Goal: Task Accomplishment & Management: Manage account settings

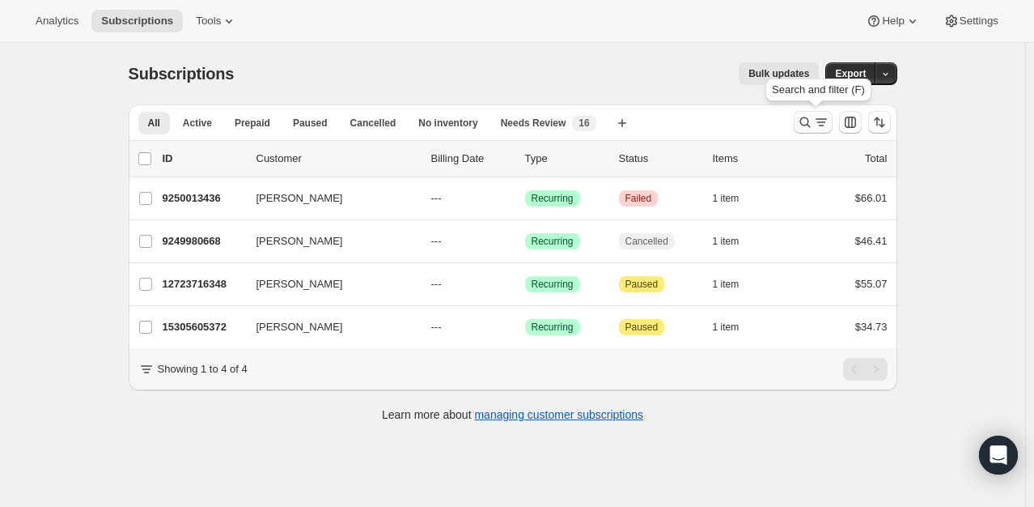
click at [808, 129] on icon "Search and filter results" at bounding box center [805, 122] width 16 height 16
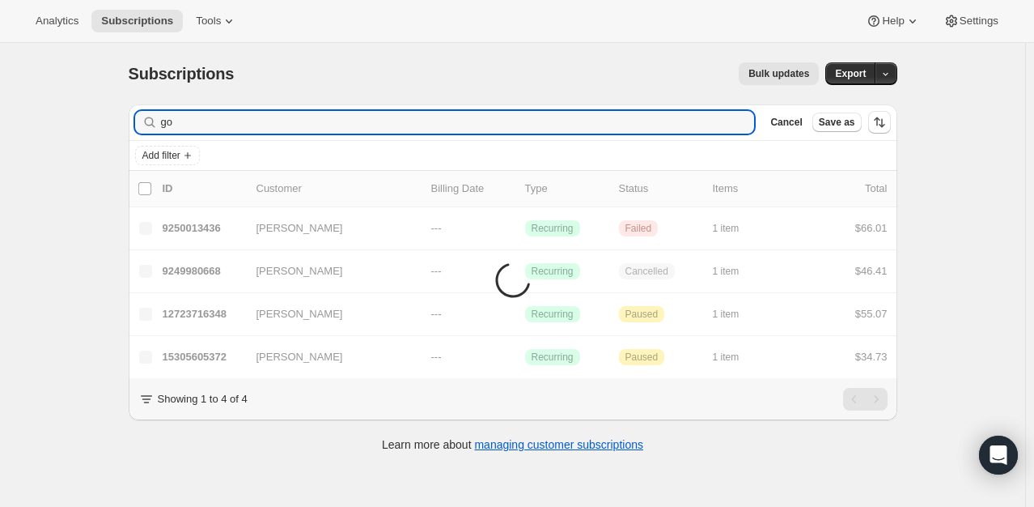
type input "g"
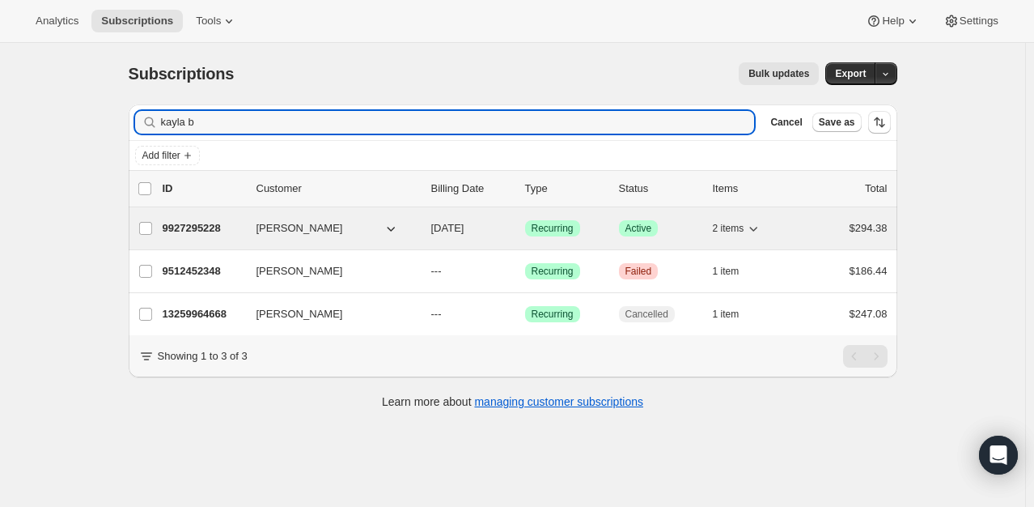
type input "kayla b"
click at [181, 227] on p "9927295228" at bounding box center [203, 228] width 81 height 16
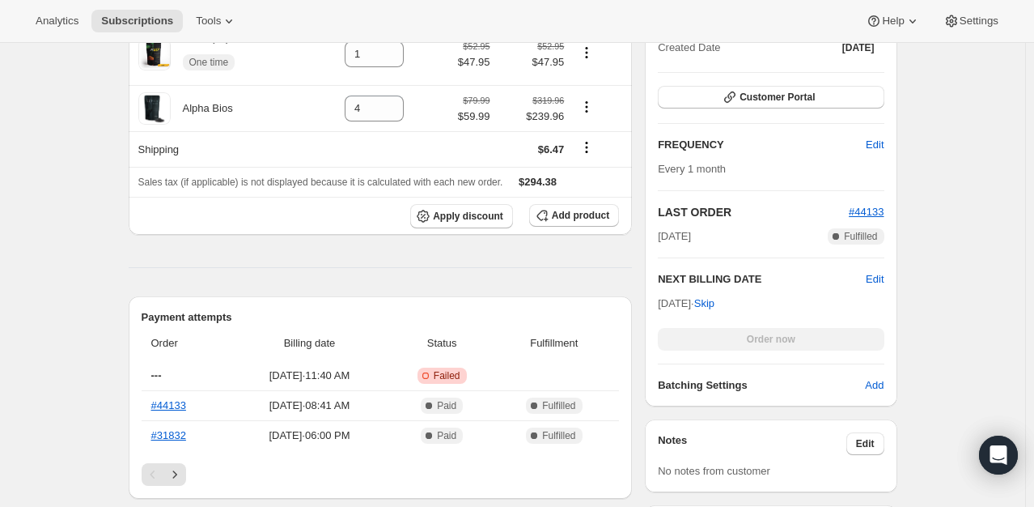
scroll to position [351, 0]
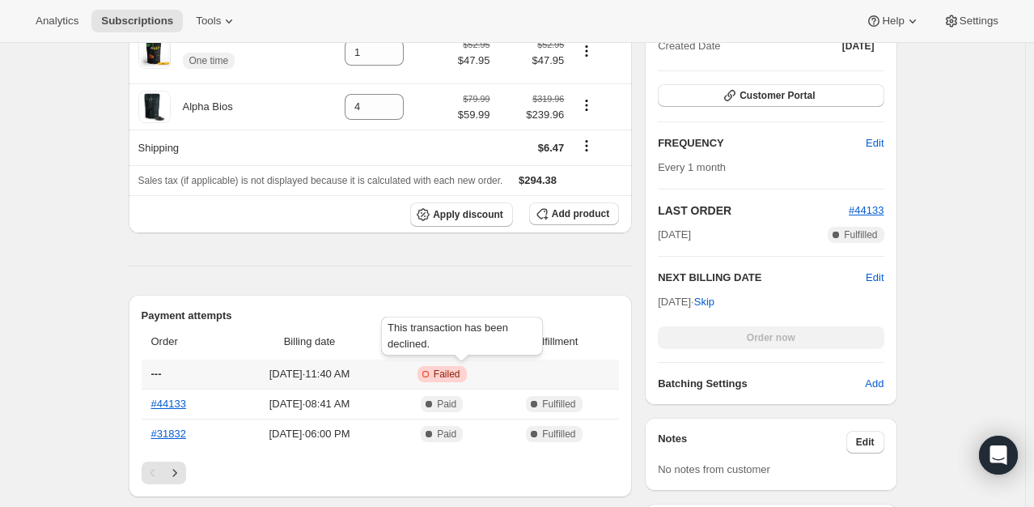
click at [460, 374] on span "Failed" at bounding box center [447, 373] width 27 height 13
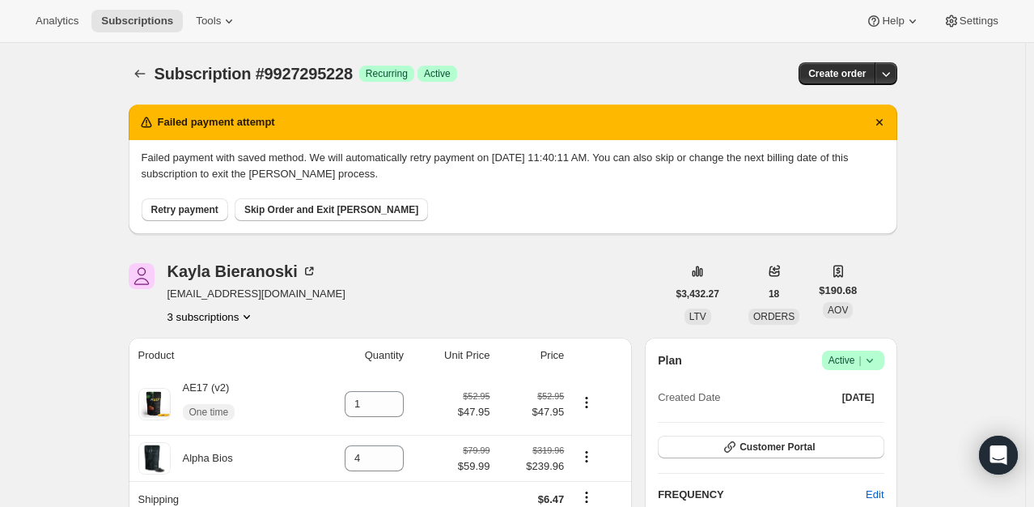
click at [872, 357] on icon at bounding box center [870, 360] width 16 height 16
click at [855, 420] on span "Cancel subscription" at bounding box center [857, 419] width 91 height 12
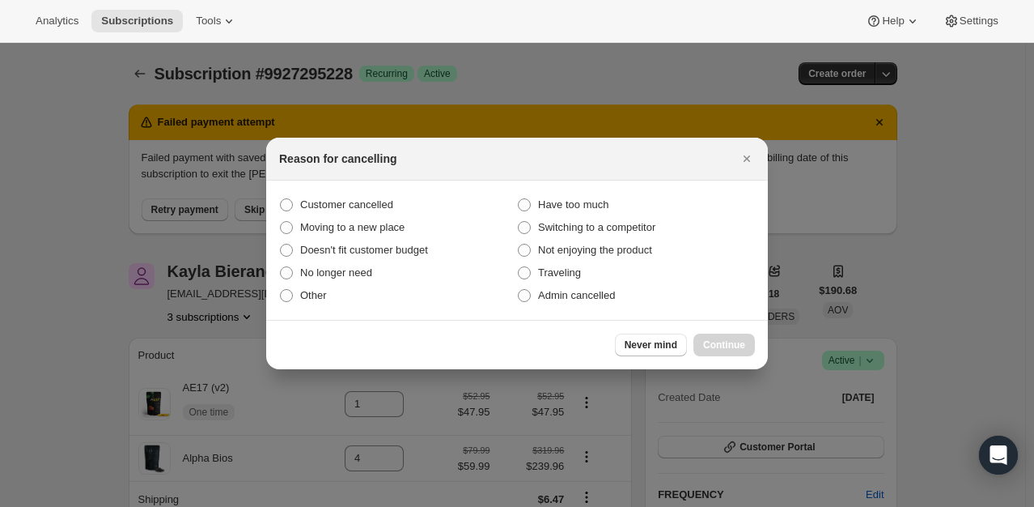
click at [377, 193] on section "Customer cancelled Have too much Moving to a new place Switching to a competito…" at bounding box center [517, 249] width 502 height 139
click at [544, 293] on span "Admin cancelled" at bounding box center [576, 295] width 77 height 12
click at [519, 290] on input "Admin cancelled" at bounding box center [518, 289] width 1 height 1
radio input "true"
click at [734, 350] on span "Continue" at bounding box center [724, 344] width 42 height 13
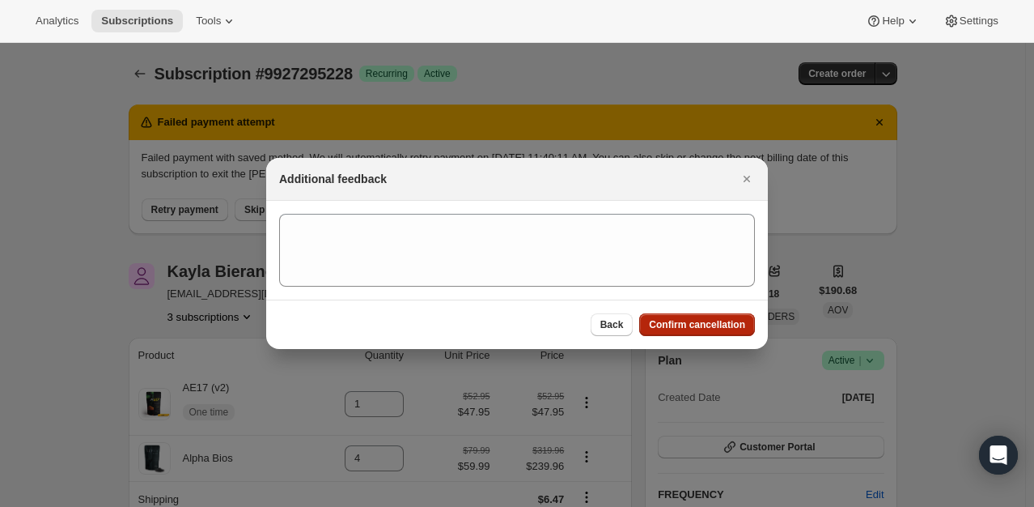
click at [723, 320] on span "Confirm cancellation" at bounding box center [697, 324] width 96 height 13
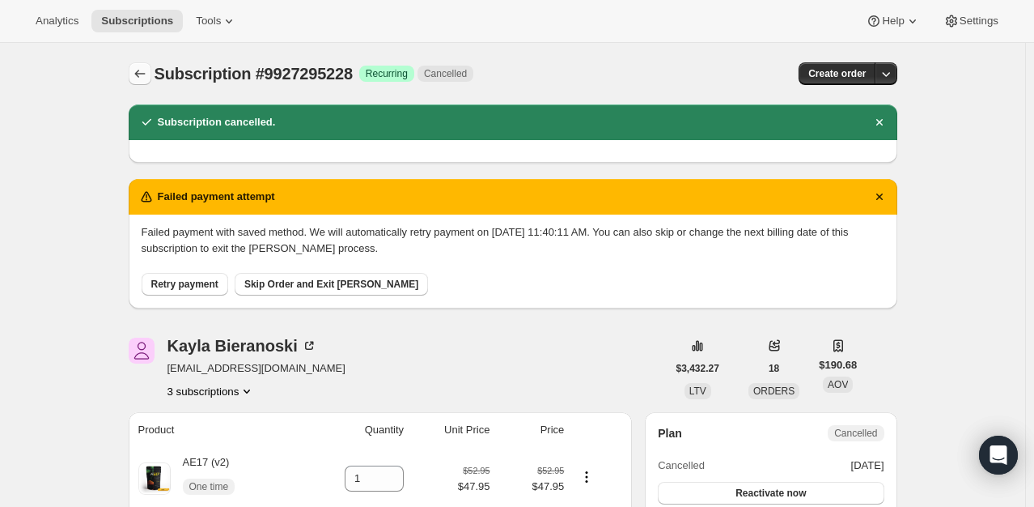
click at [139, 74] on icon "Subscriptions" at bounding box center [139, 74] width 11 height 8
